Goal: Information Seeking & Learning: Find specific fact

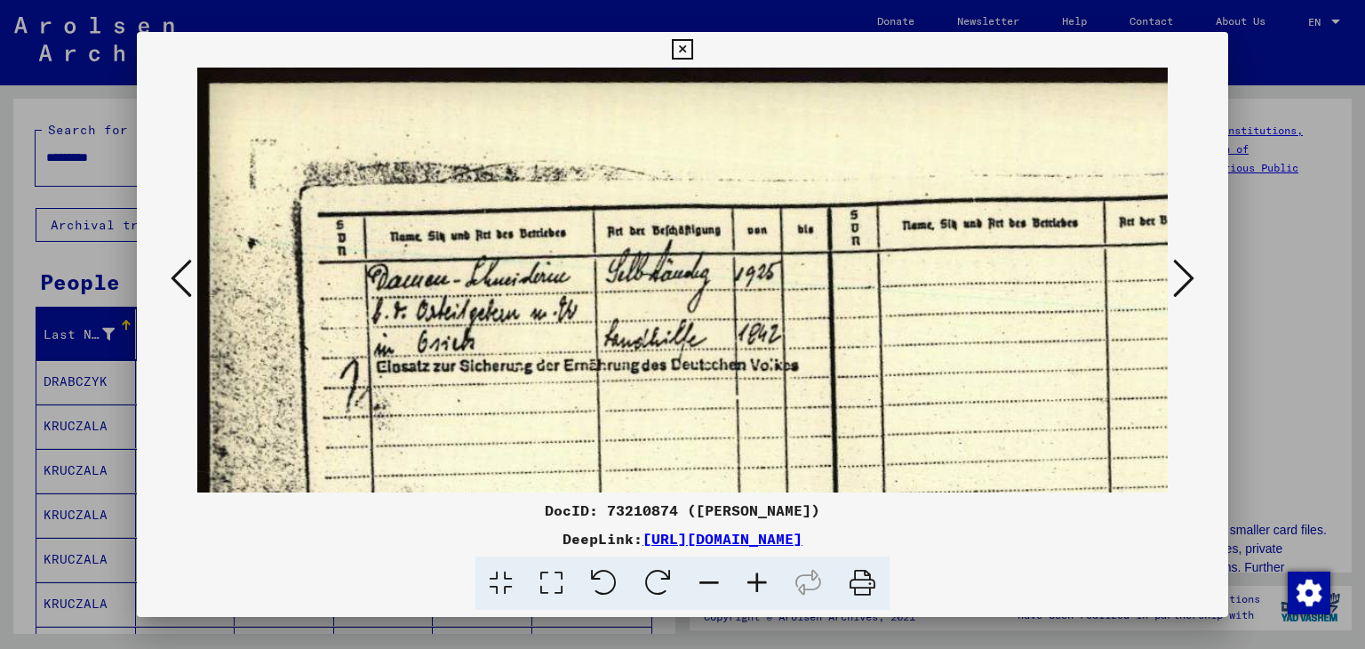
scroll to position [461, 0]
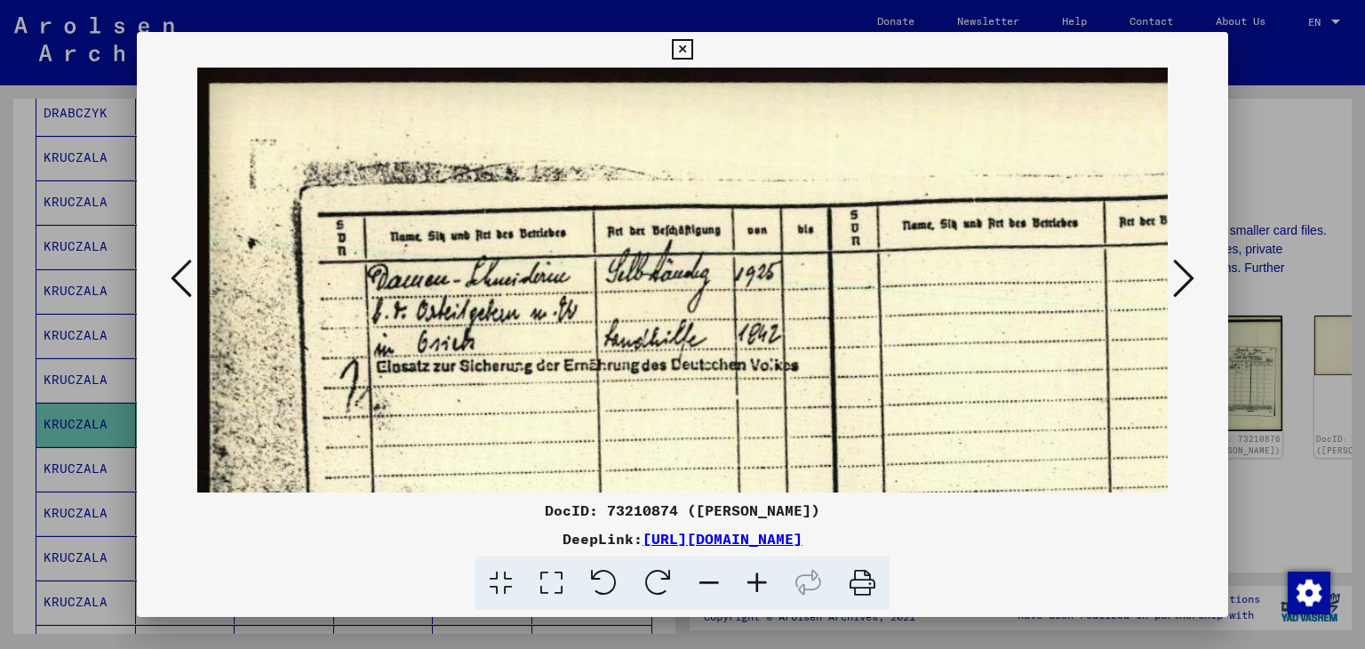
click at [186, 270] on icon at bounding box center [181, 278] width 21 height 43
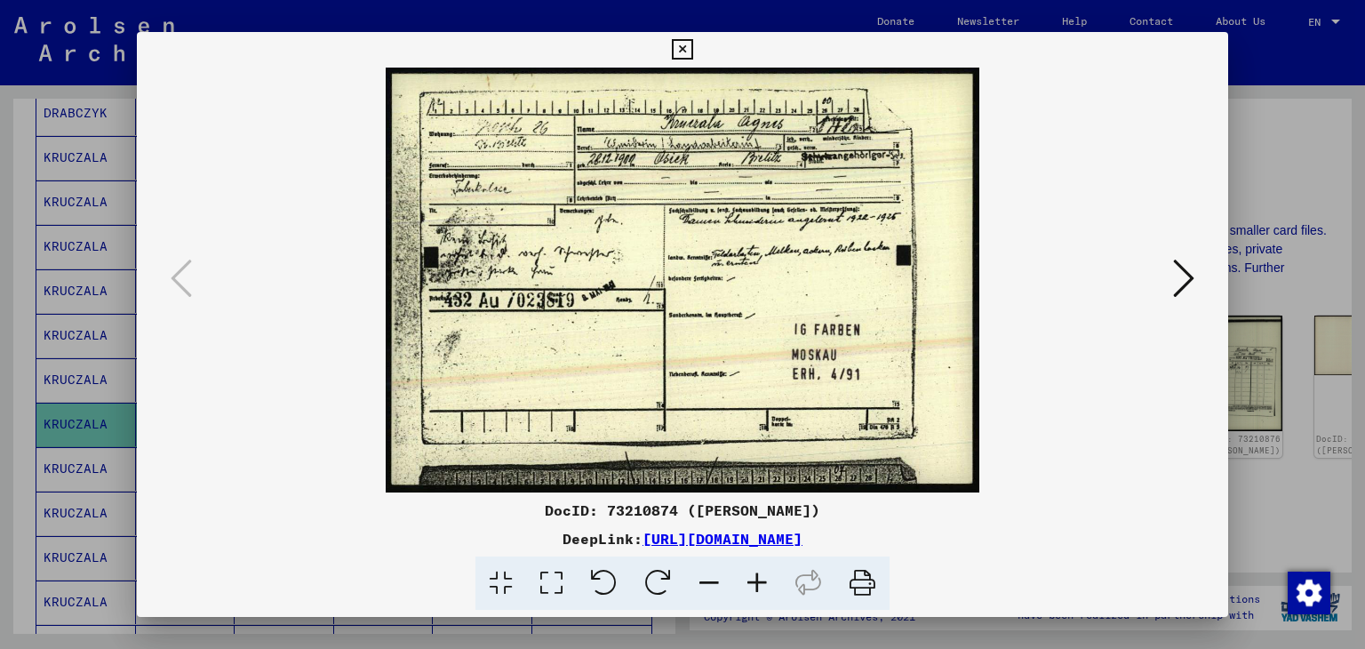
click at [757, 581] on icon at bounding box center [757, 584] width 48 height 54
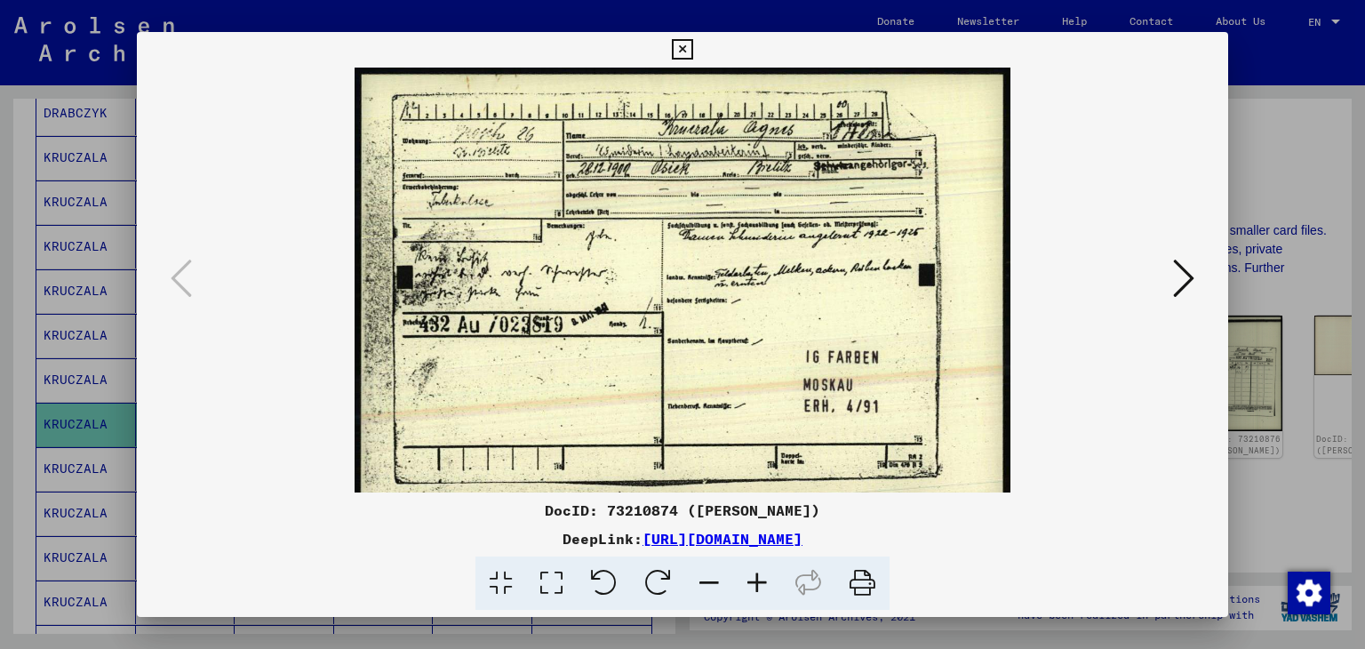
click at [757, 581] on icon at bounding box center [757, 584] width 48 height 54
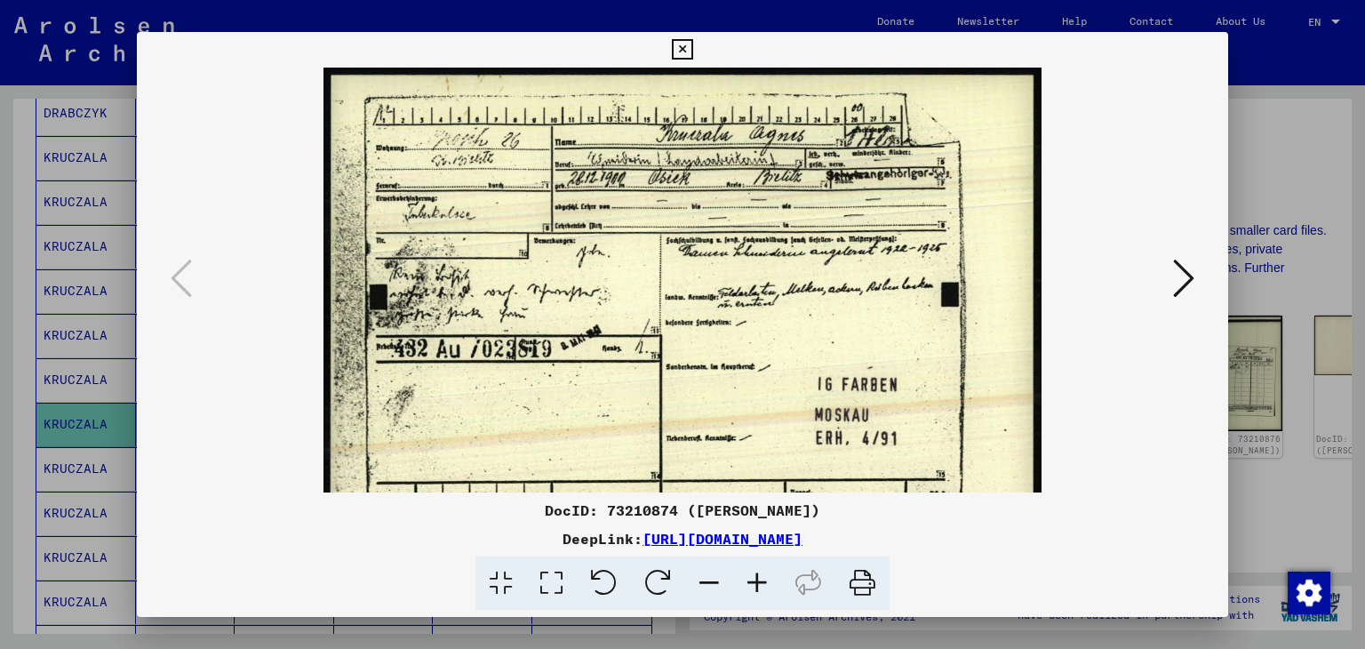
click at [757, 581] on icon at bounding box center [757, 584] width 48 height 54
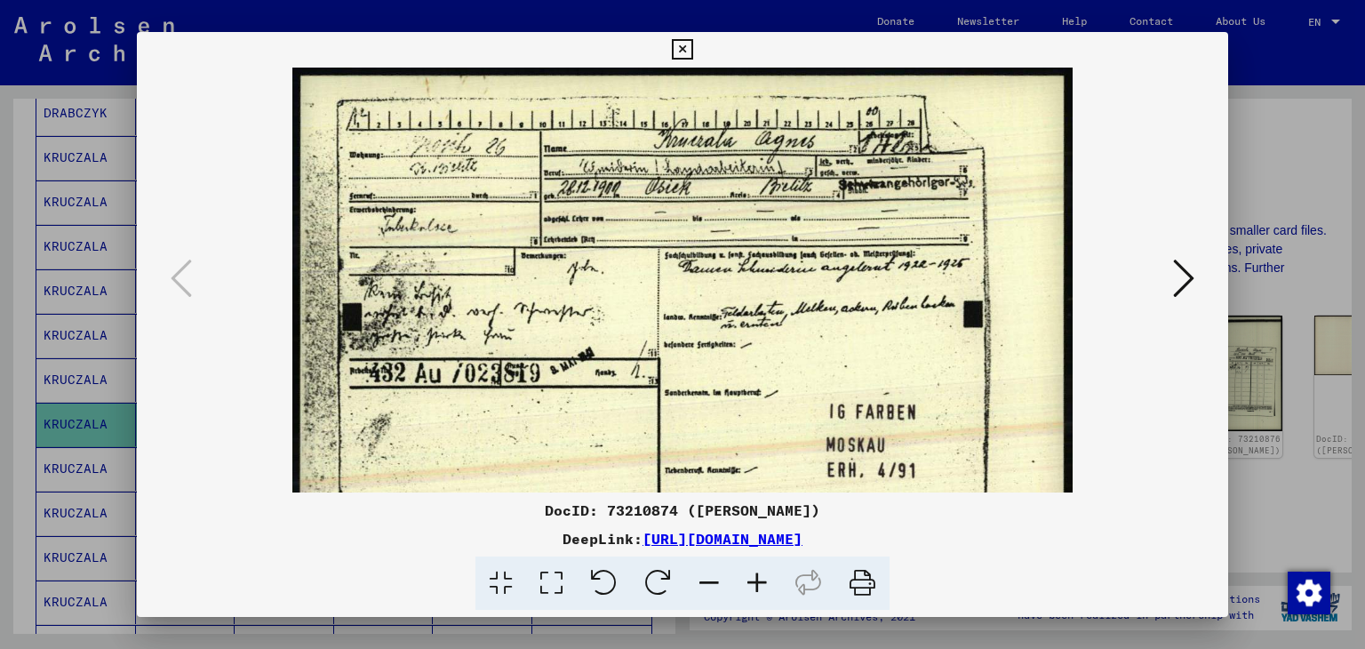
click at [757, 581] on icon at bounding box center [757, 584] width 48 height 54
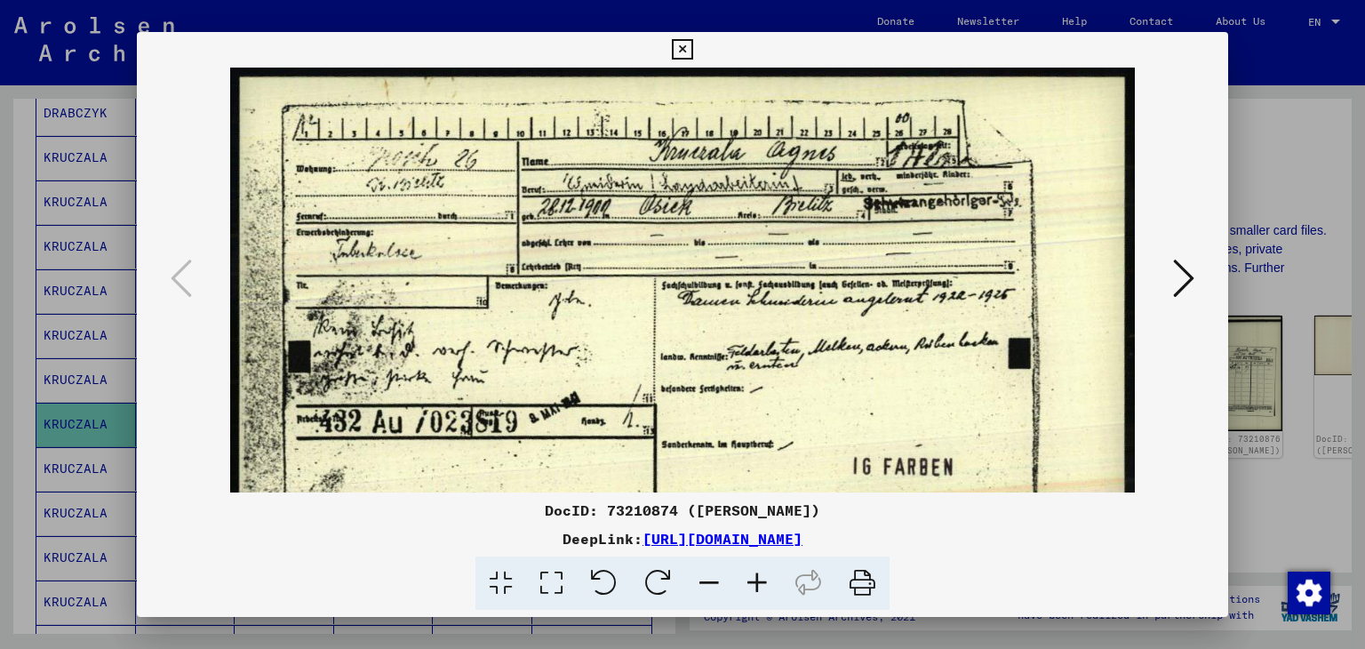
click at [757, 581] on icon at bounding box center [757, 584] width 48 height 54
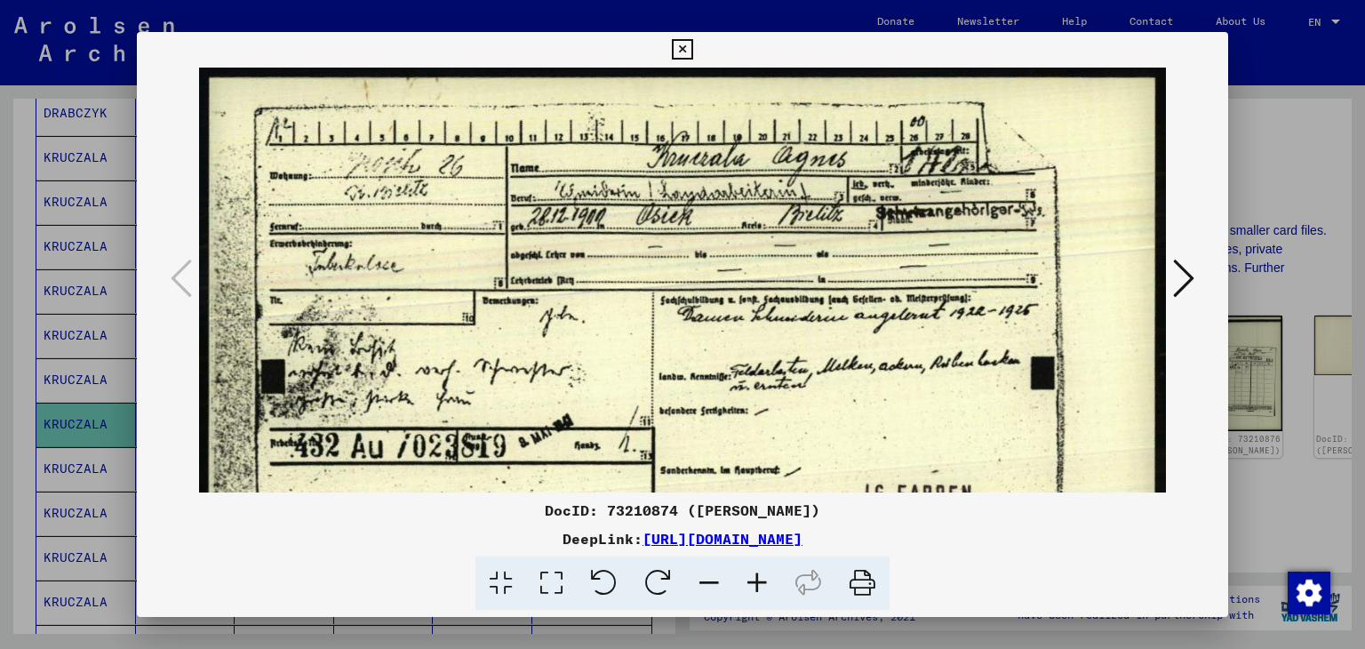
click at [757, 581] on icon at bounding box center [757, 584] width 48 height 54
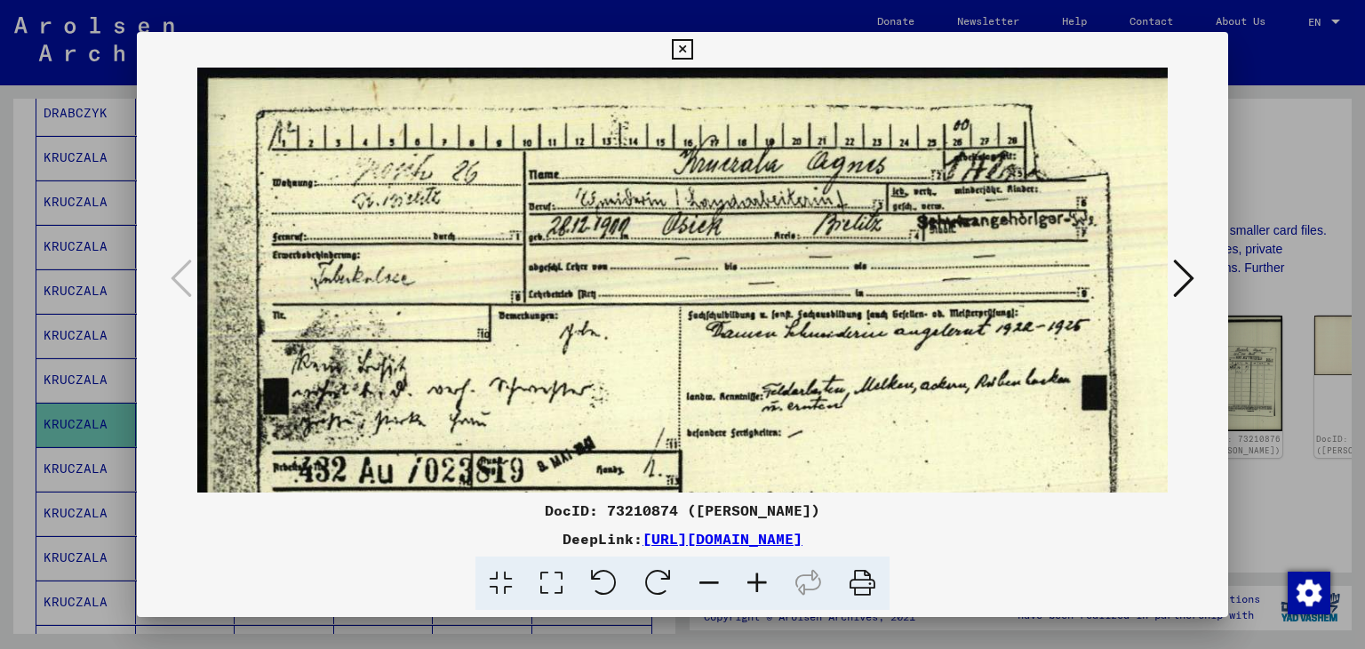
click at [757, 581] on icon at bounding box center [757, 584] width 48 height 54
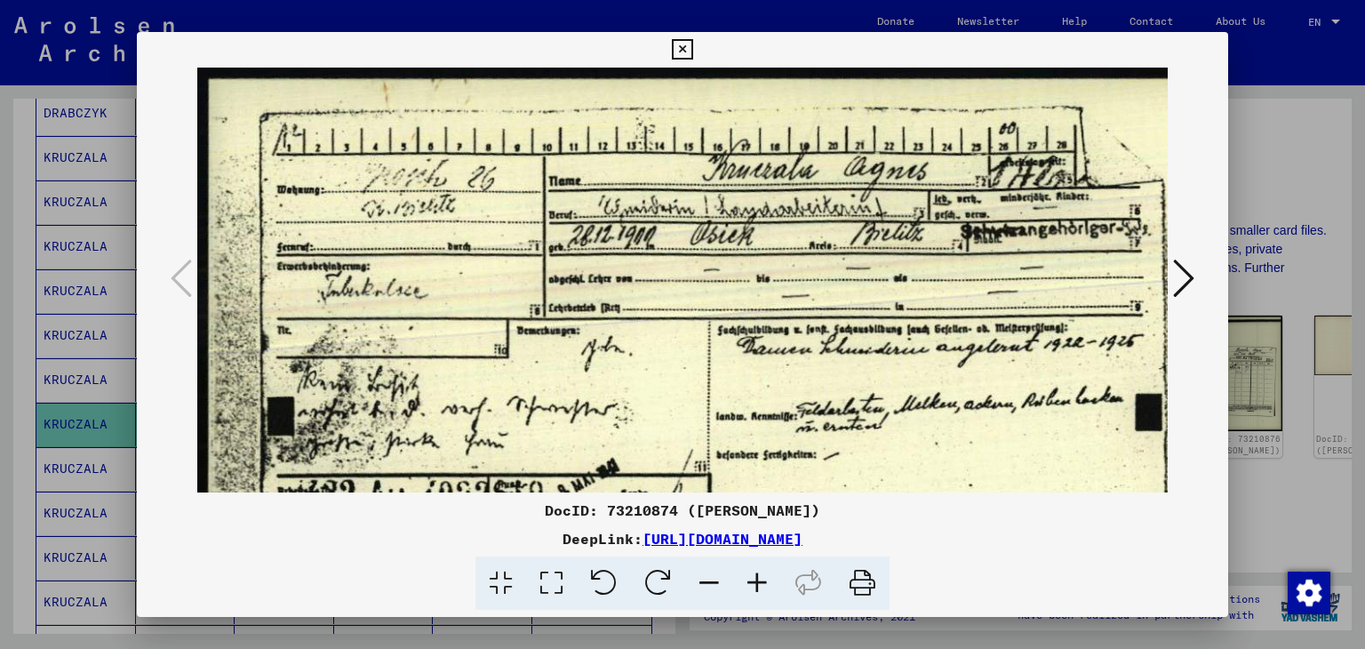
click at [757, 581] on icon at bounding box center [757, 584] width 48 height 54
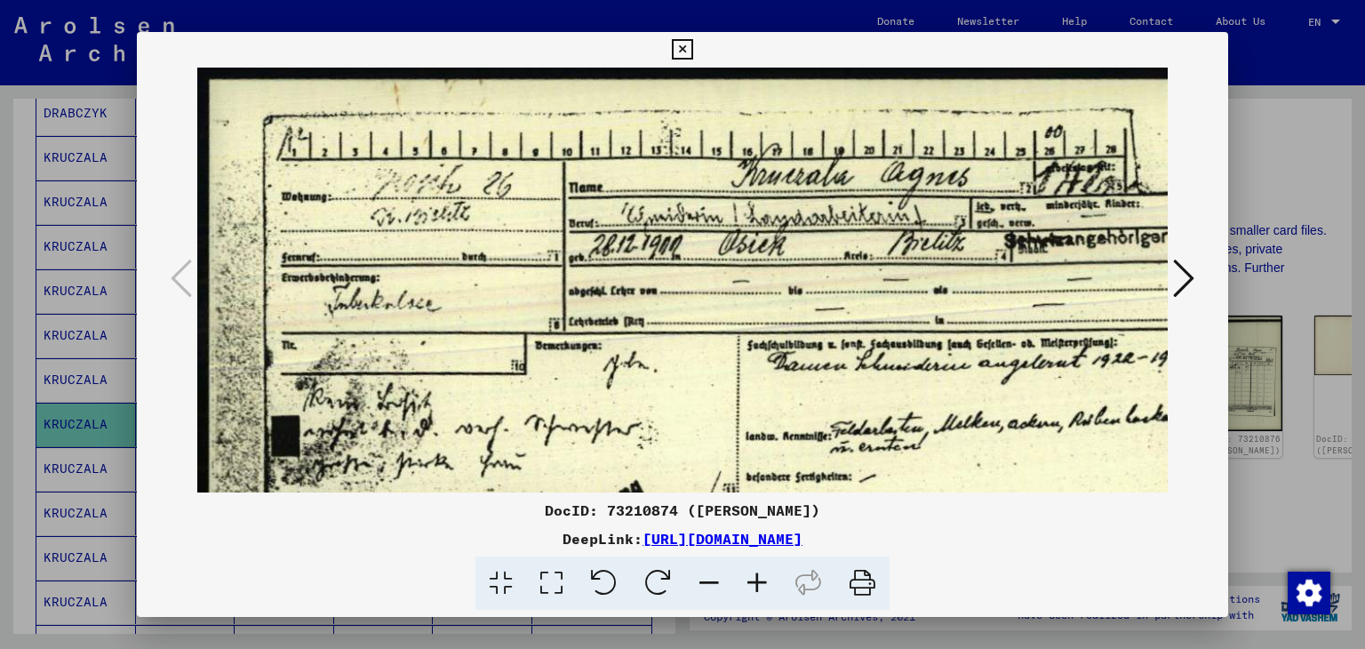
click at [757, 581] on icon at bounding box center [757, 584] width 48 height 54
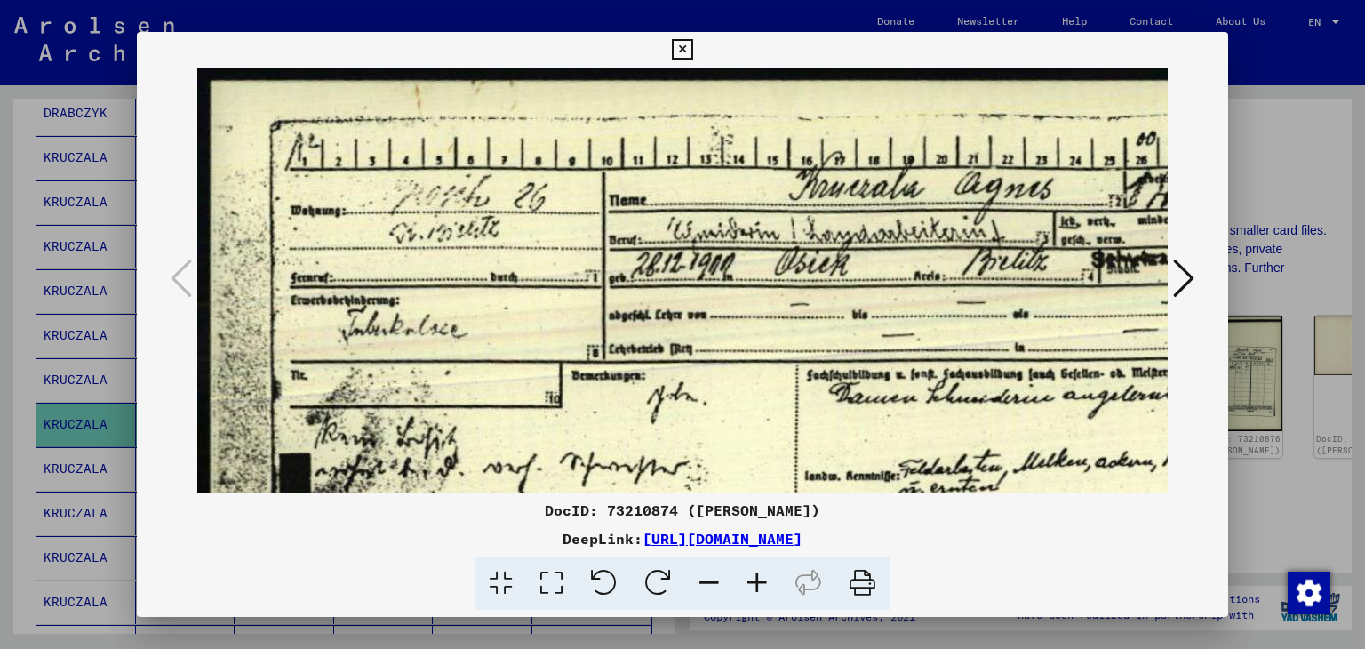
click at [757, 581] on icon at bounding box center [757, 584] width 48 height 54
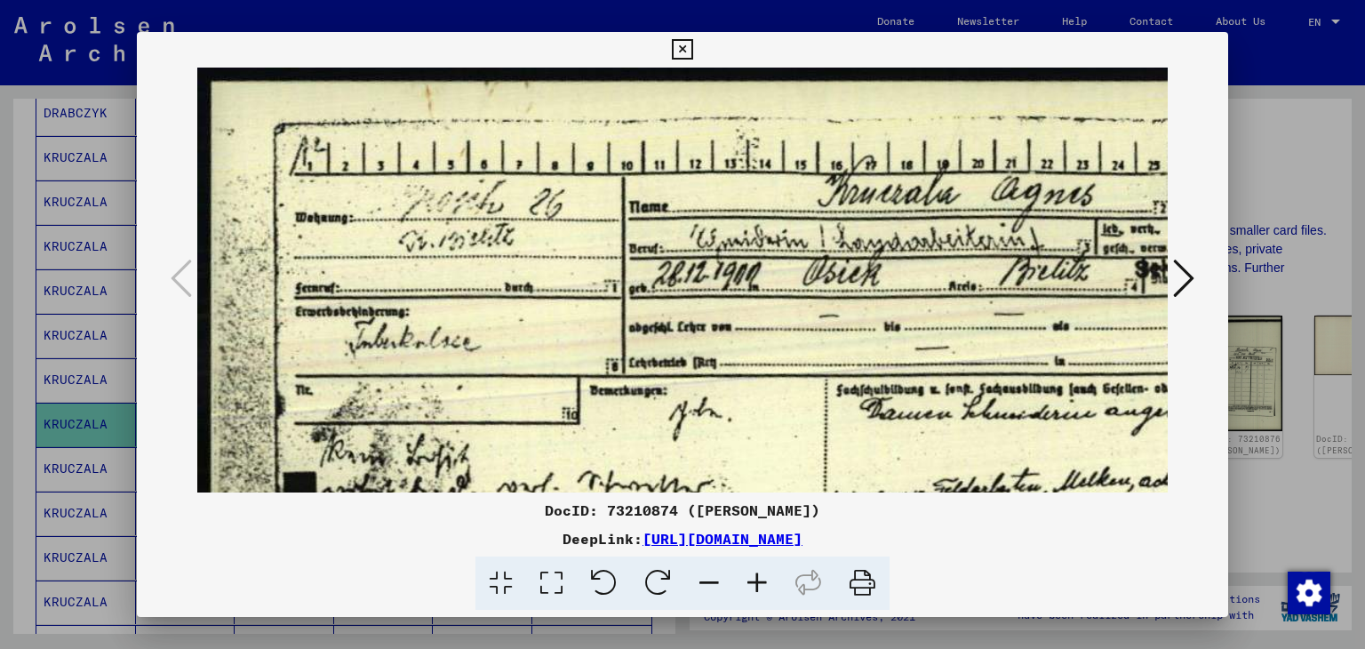
click at [757, 581] on icon at bounding box center [757, 584] width 48 height 54
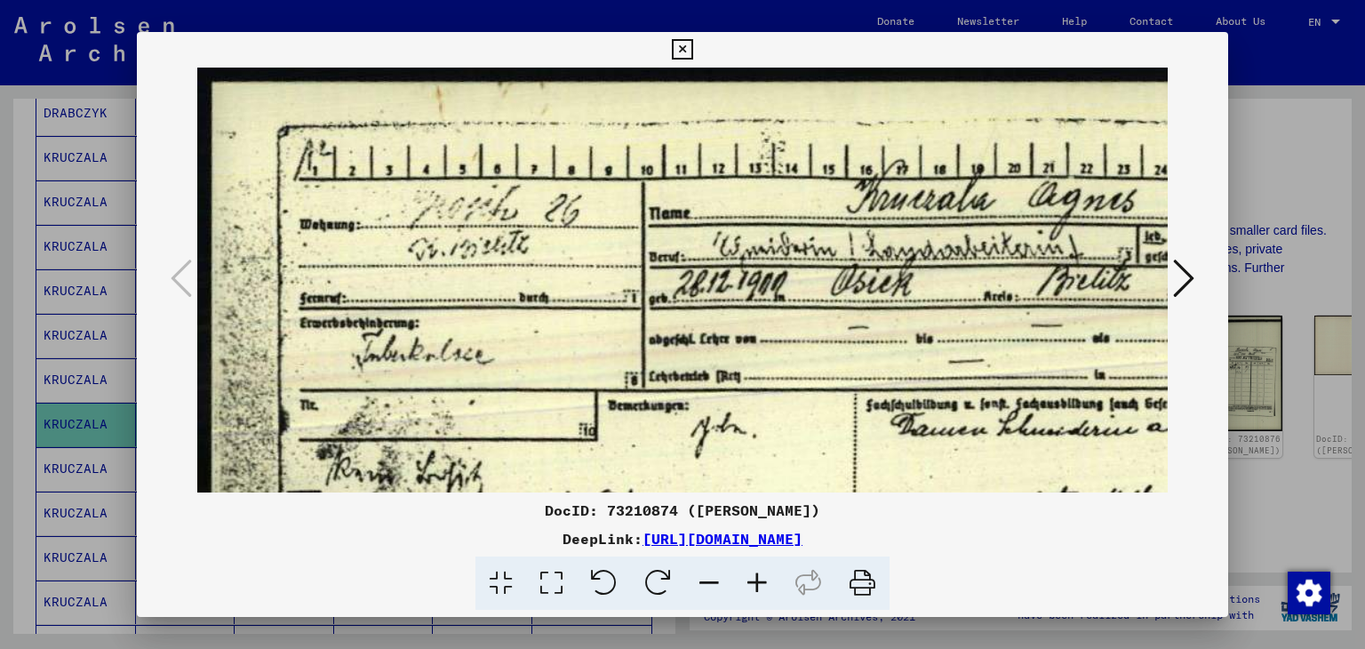
click at [757, 581] on icon at bounding box center [757, 584] width 48 height 54
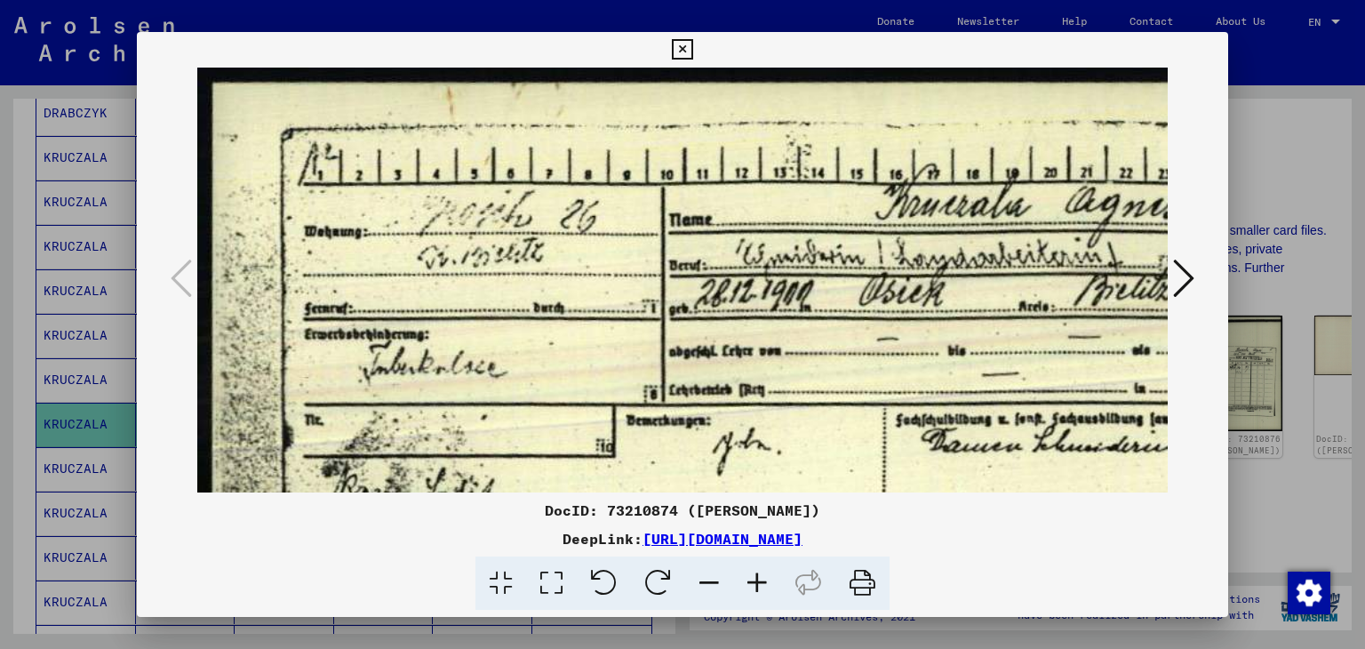
click at [757, 581] on icon at bounding box center [757, 584] width 48 height 54
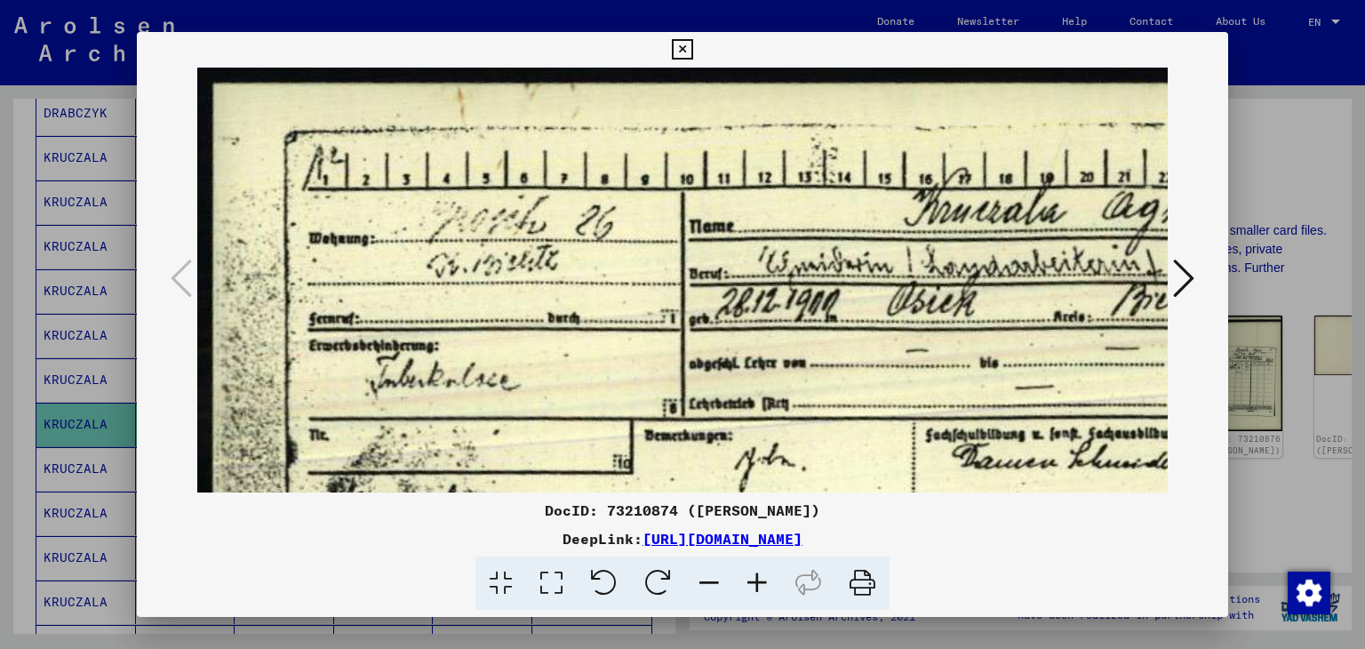
click at [757, 581] on icon at bounding box center [757, 584] width 48 height 54
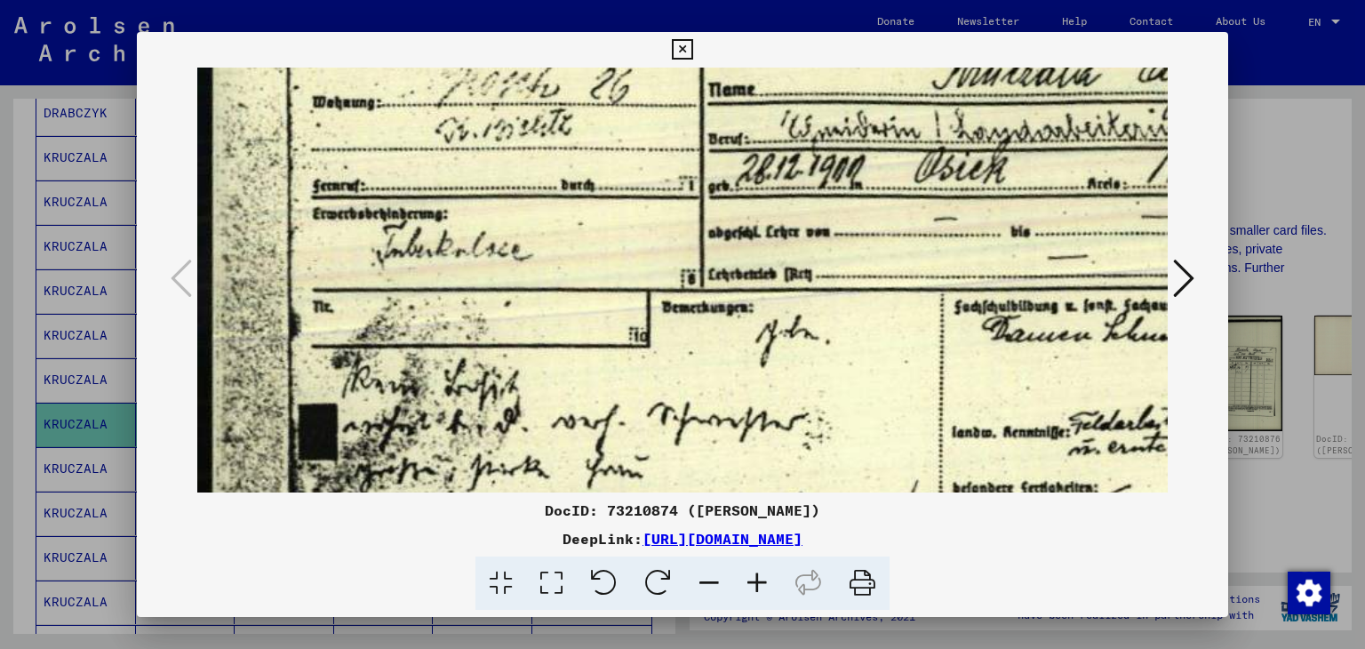
scroll to position [199, 4]
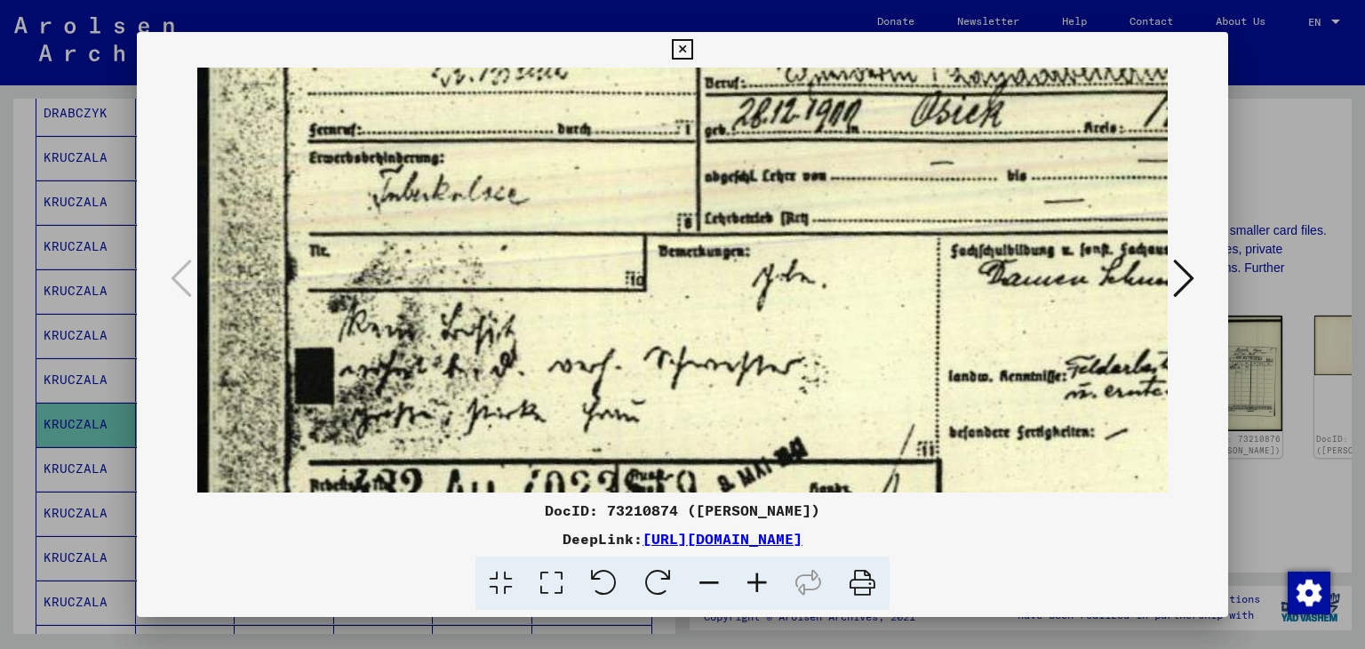
drag, startPoint x: 815, startPoint y: 409, endPoint x: 814, endPoint y: 214, distance: 194.7
click at [814, 214] on img at bounding box center [987, 436] width 1589 height 1136
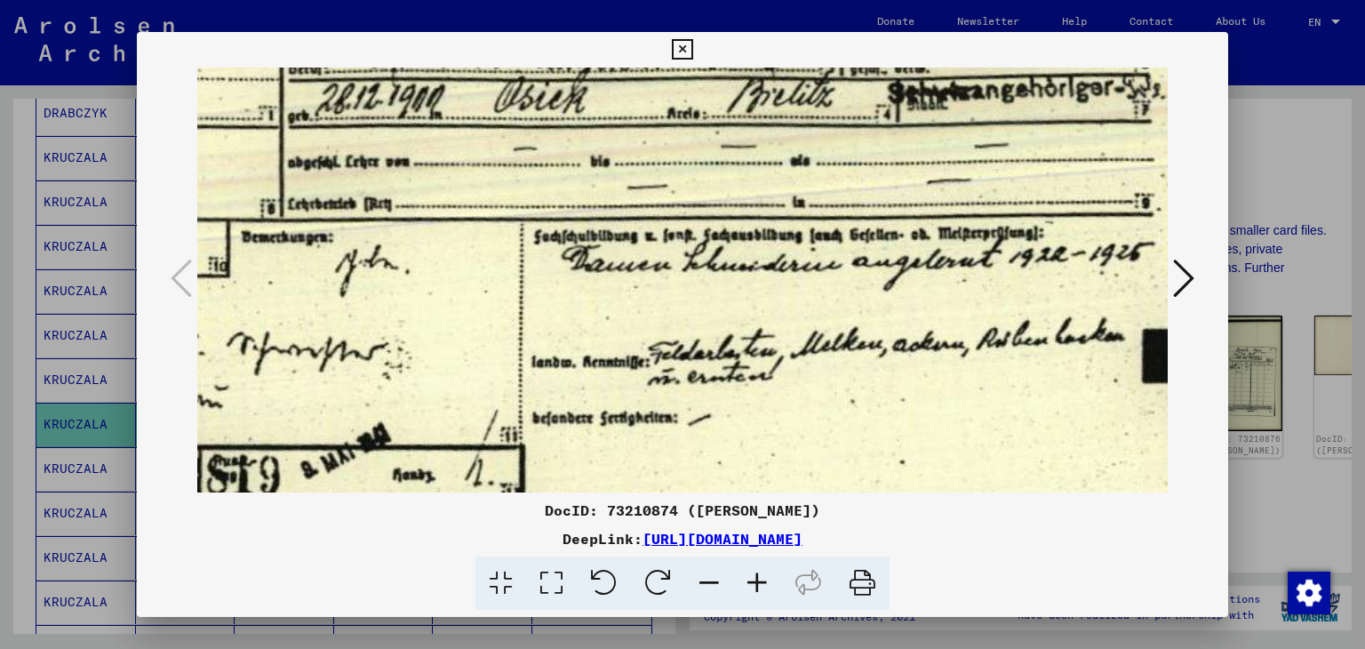
scroll to position [213, 424]
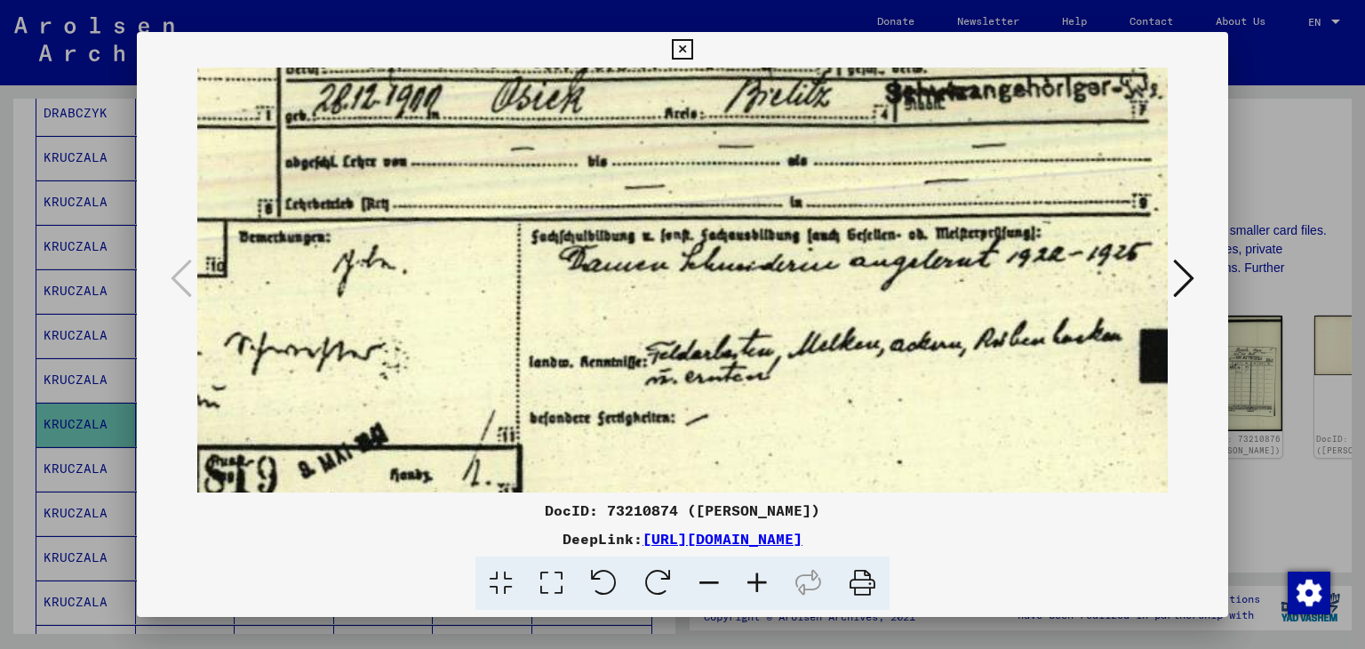
drag, startPoint x: 864, startPoint y: 295, endPoint x: 449, endPoint y: 282, distance: 415.4
click at [449, 282] on img at bounding box center [567, 422] width 1589 height 1136
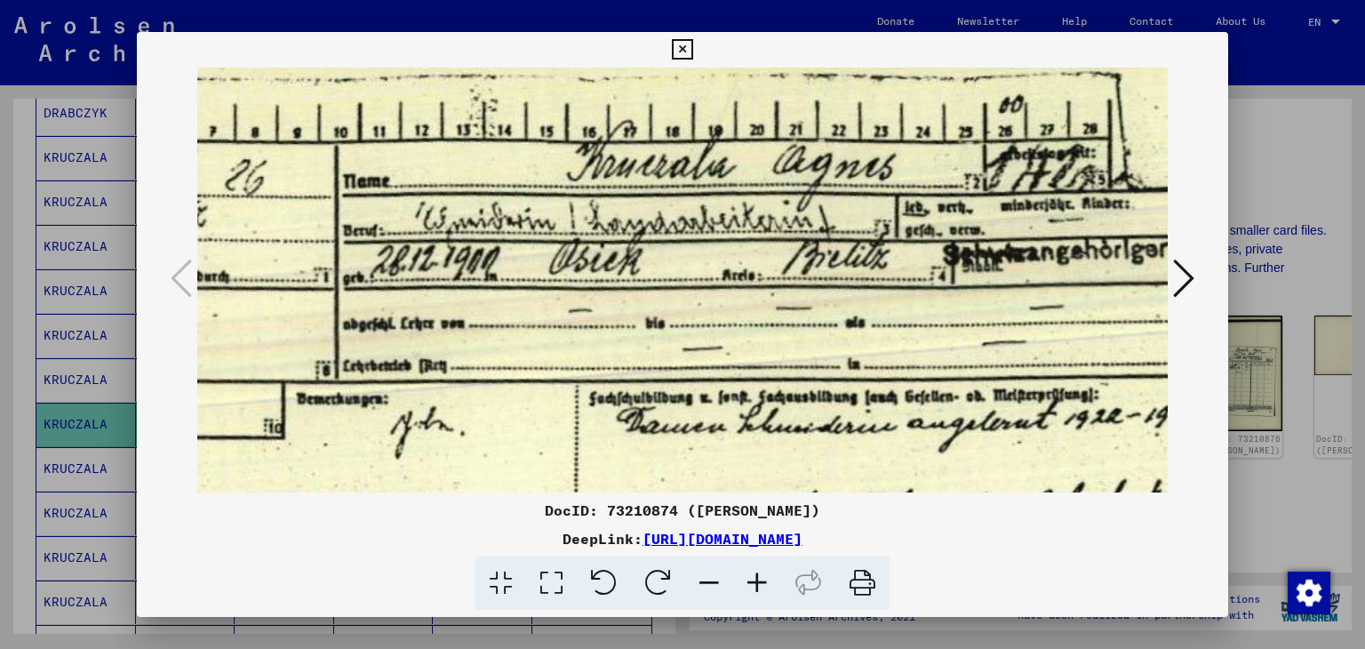
scroll to position [51, 366]
drag, startPoint x: 537, startPoint y: 196, endPoint x: 597, endPoint y: 362, distance: 175.8
click at [597, 362] on img at bounding box center [625, 585] width 1589 height 1136
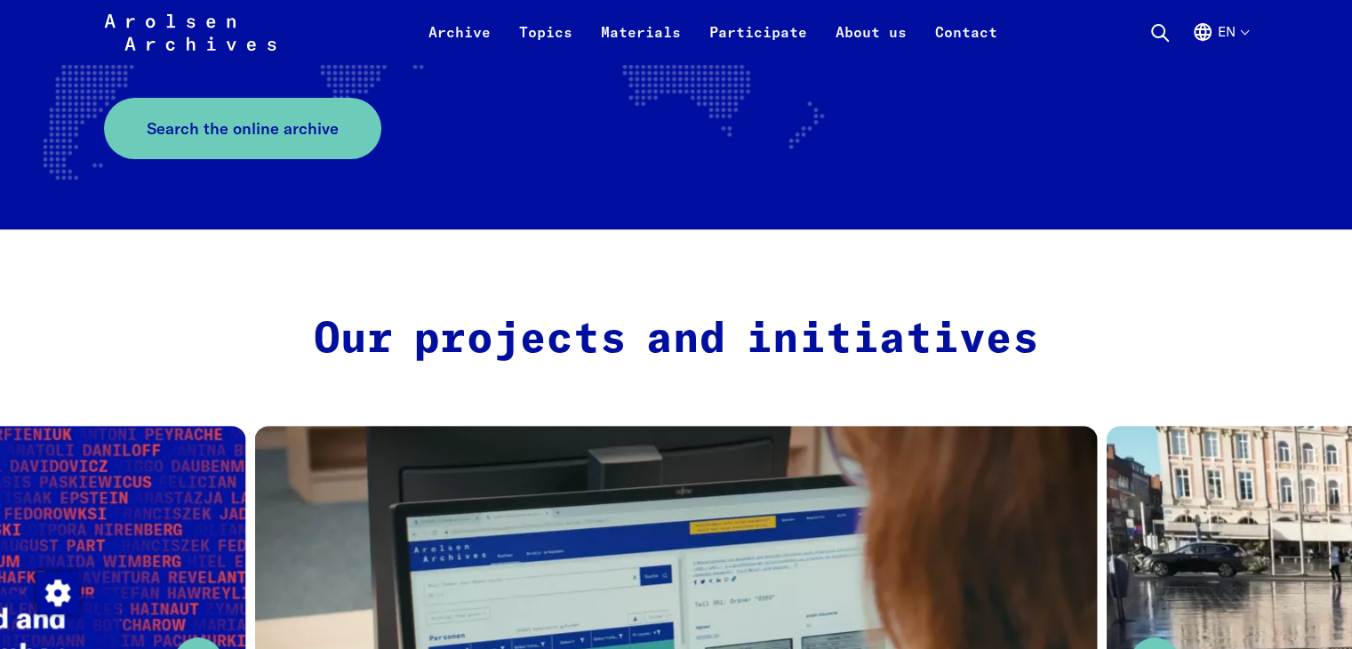
scroll to position [498, 0]
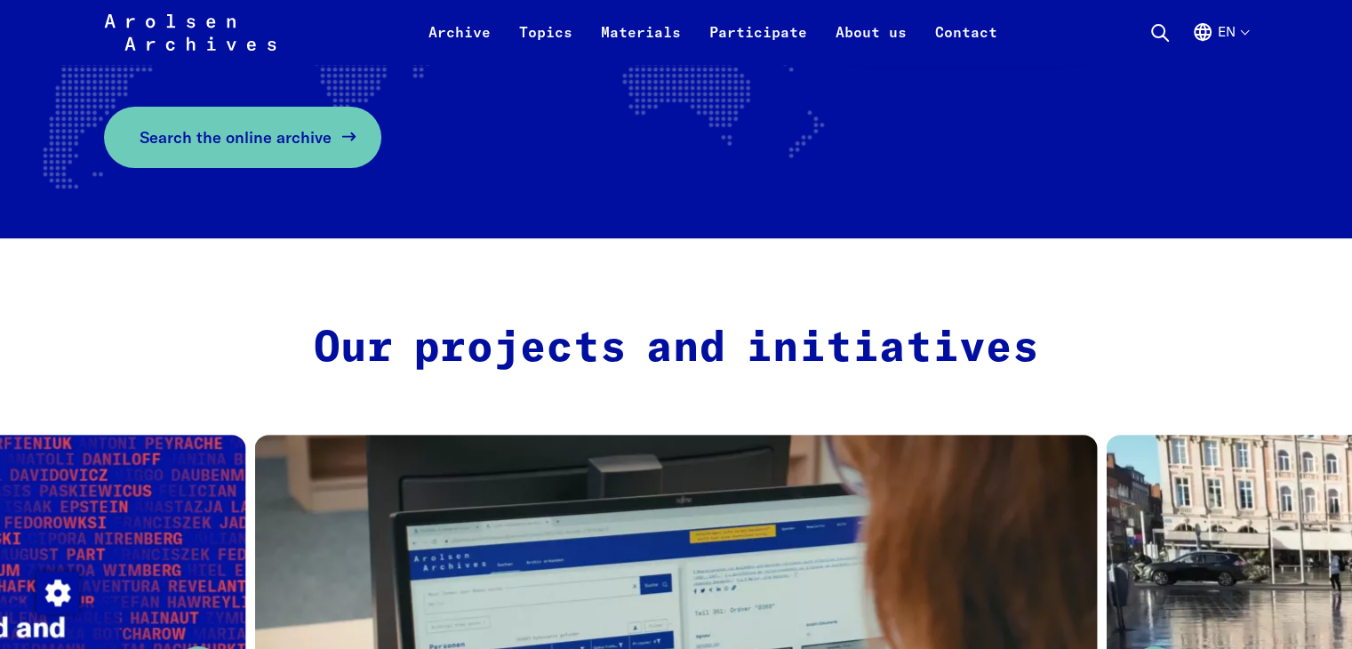
click at [253, 120] on link "Search the online archive" at bounding box center [242, 137] width 277 height 61
